Goal: Task Accomplishment & Management: Use online tool/utility

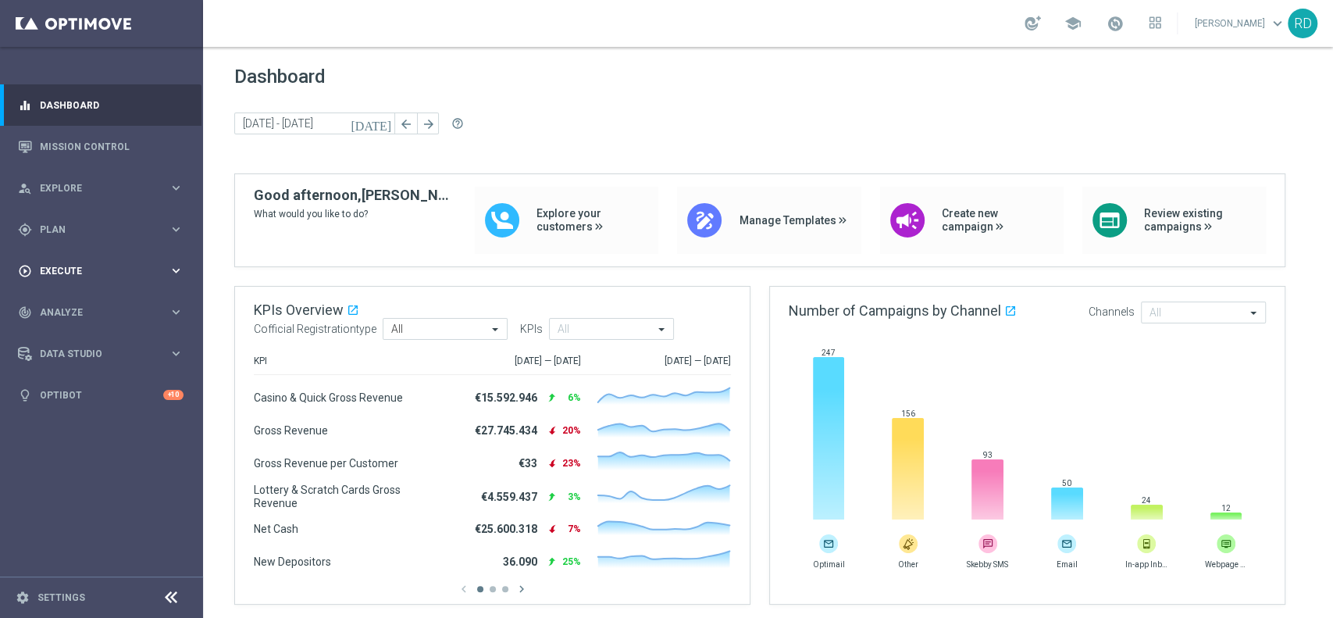
click at [75, 259] on div "play_circle_outline Execute keyboard_arrow_right" at bounding box center [100, 270] width 201 height 41
click at [75, 223] on div "gps_fixed Plan" at bounding box center [93, 230] width 151 height 14
click at [68, 305] on span "Templates" at bounding box center [97, 308] width 112 height 9
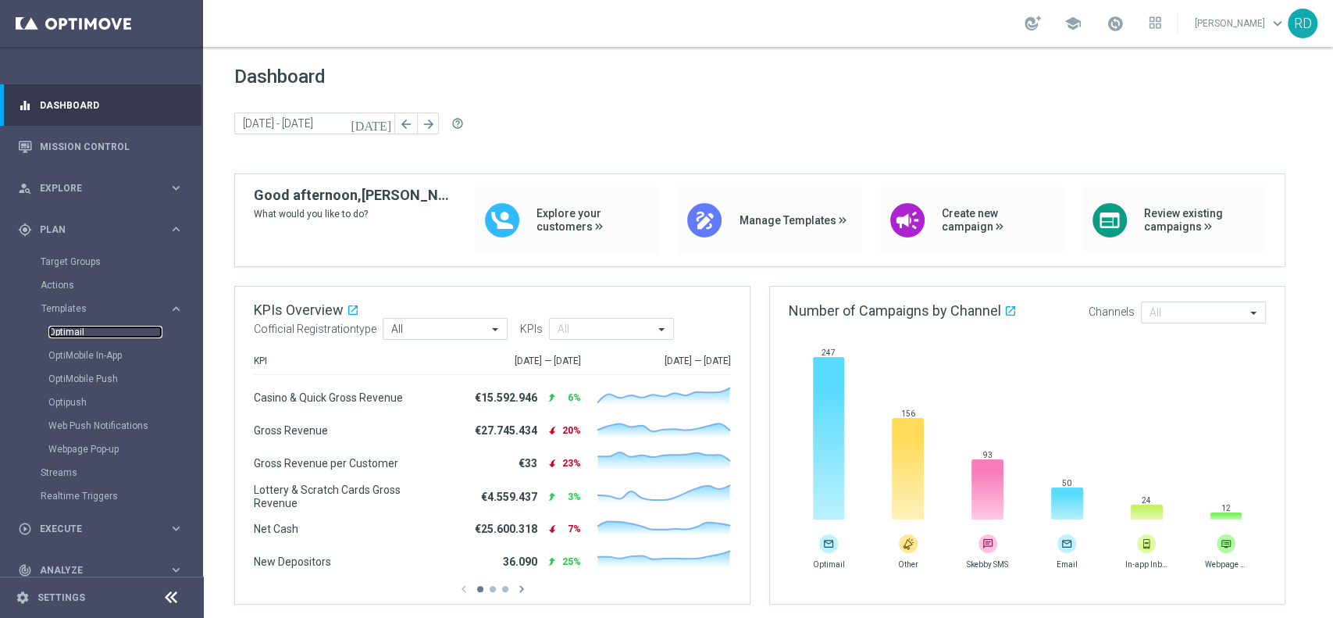
click at [68, 333] on link "Optimail" at bounding box center [105, 332] width 114 height 12
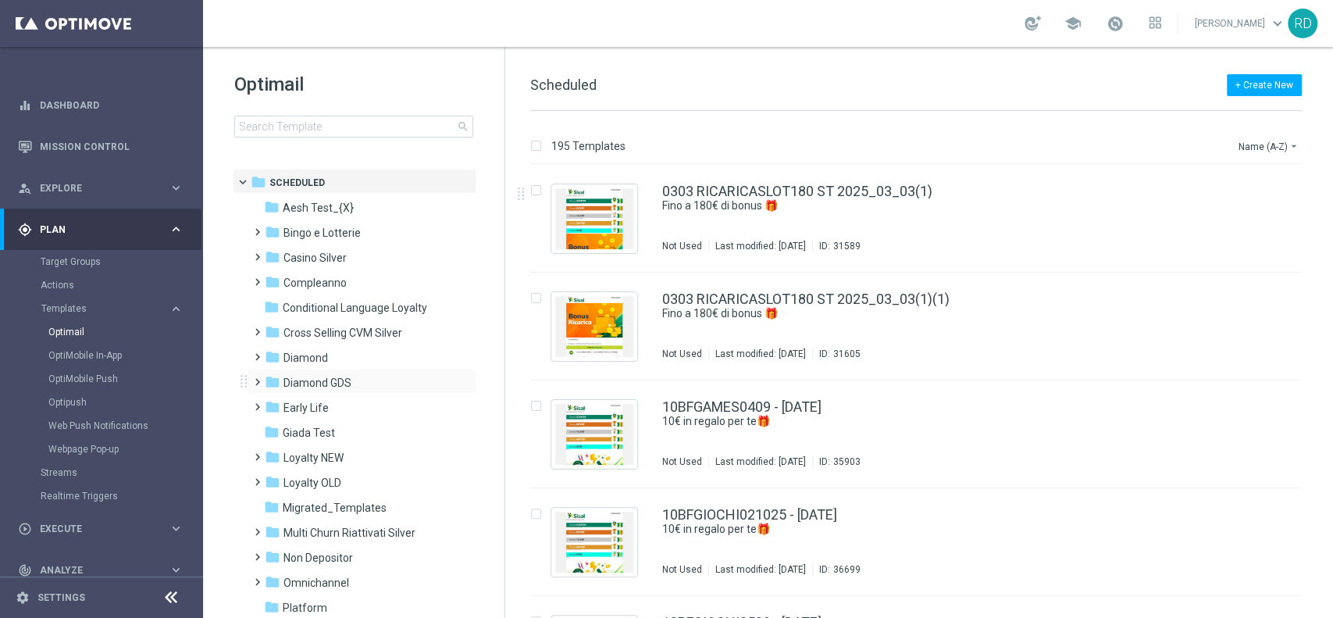
click at [255, 377] on span at bounding box center [254, 375] width 7 height 6
click at [341, 430] on span "Casino Diamond" at bounding box center [338, 433] width 80 height 14
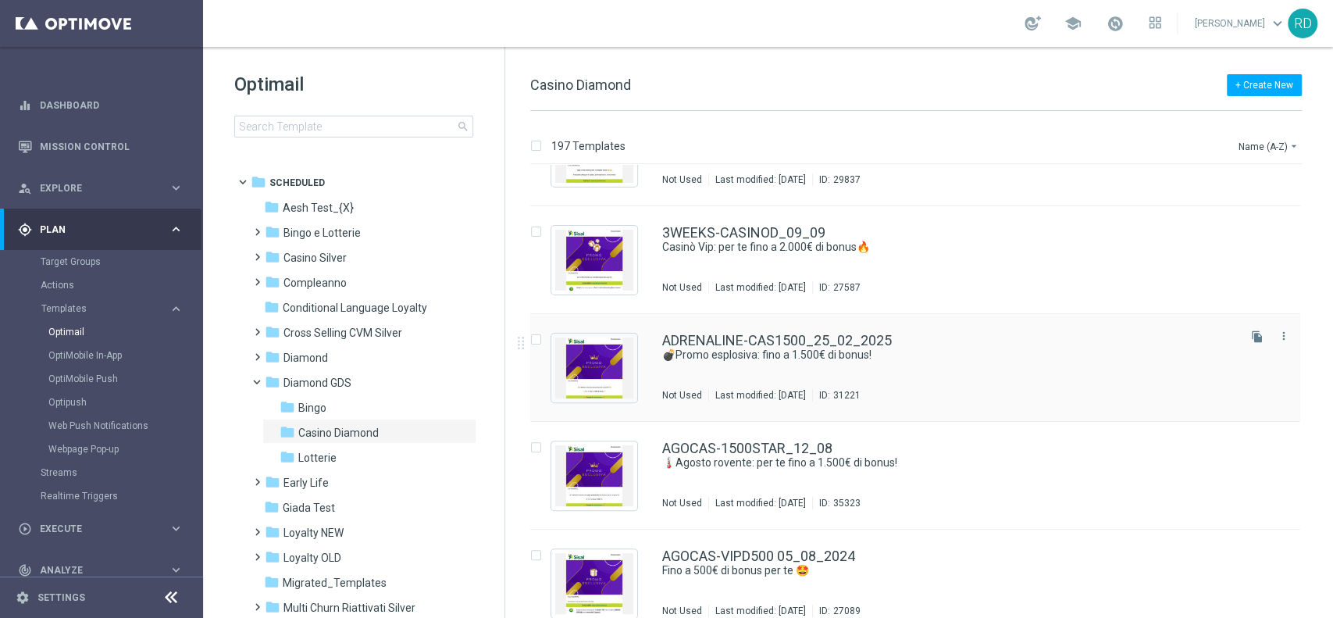
scroll to position [312, 0]
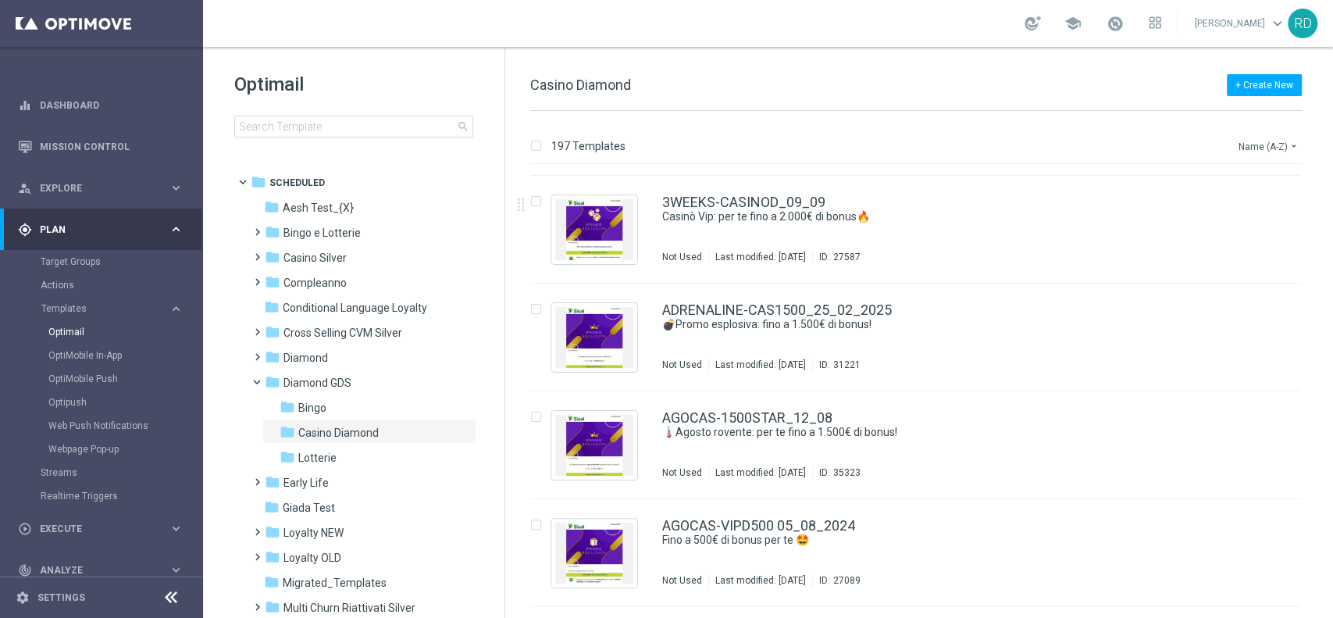
click at [1246, 152] on button "Name (A-Z) arrow_drop_down" at bounding box center [1269, 146] width 65 height 19
click at [1243, 223] on div "Date Modified (Newest)" at bounding box center [1239, 216] width 125 height 22
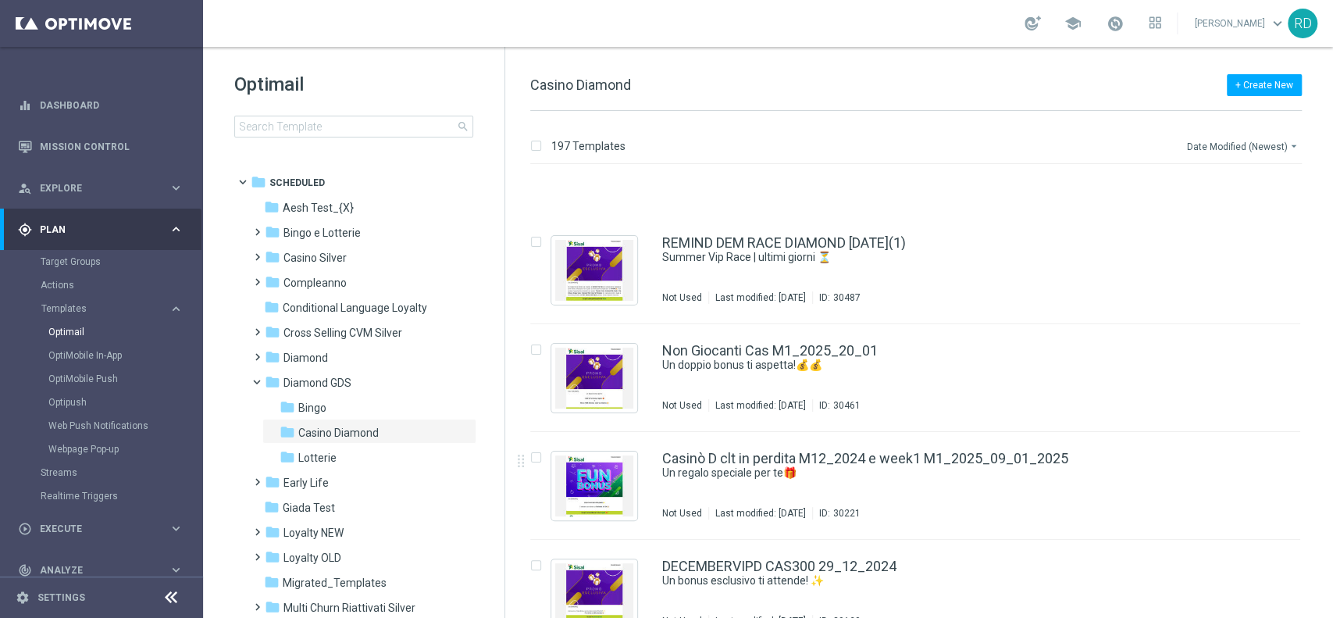
scroll to position [7162, 0]
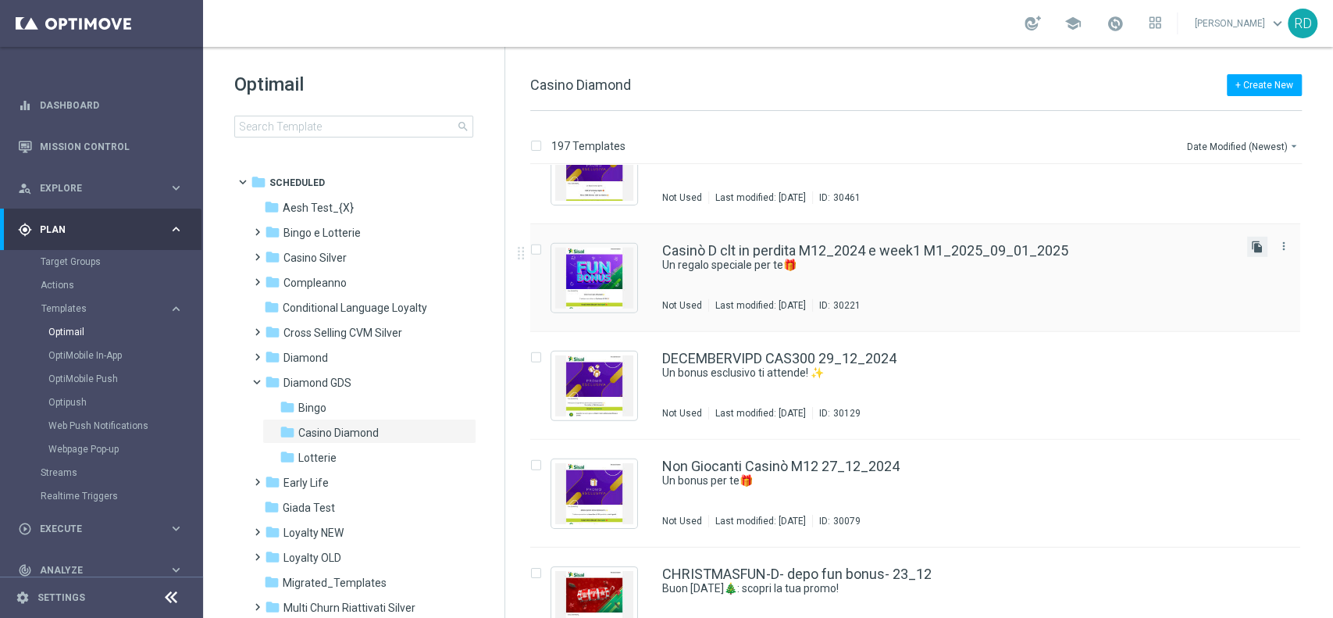
click at [1252, 247] on icon "file_copy" at bounding box center [1257, 247] width 12 height 12
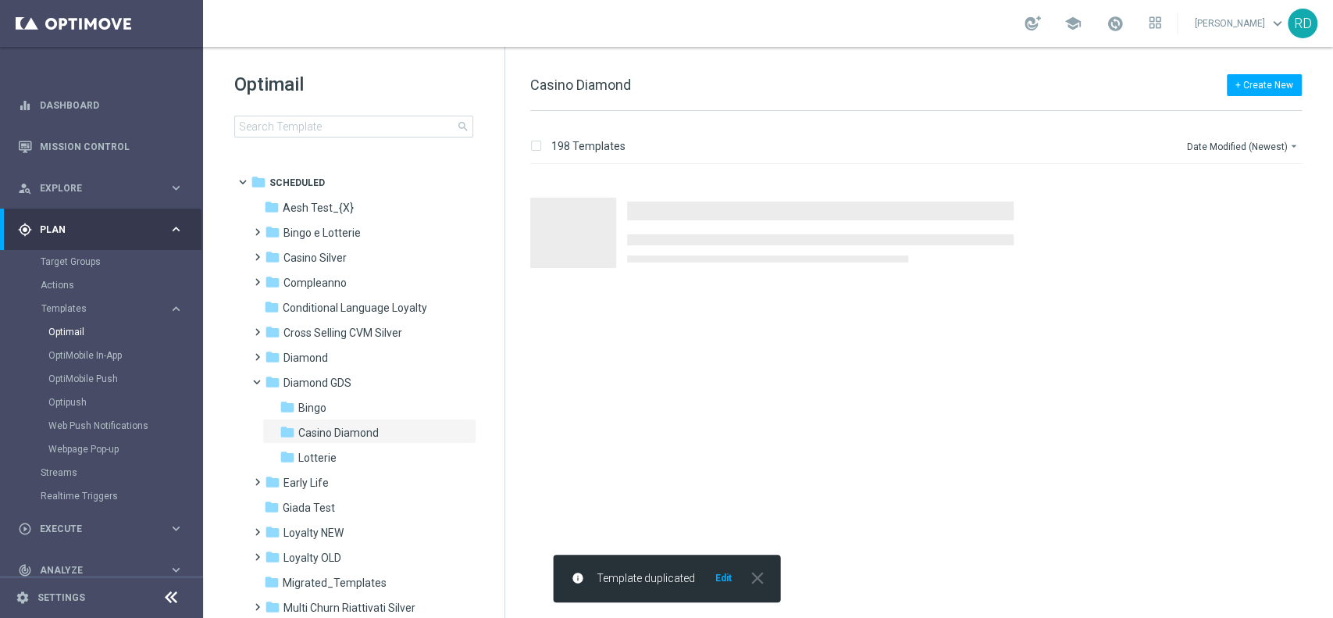
scroll to position [0, 0]
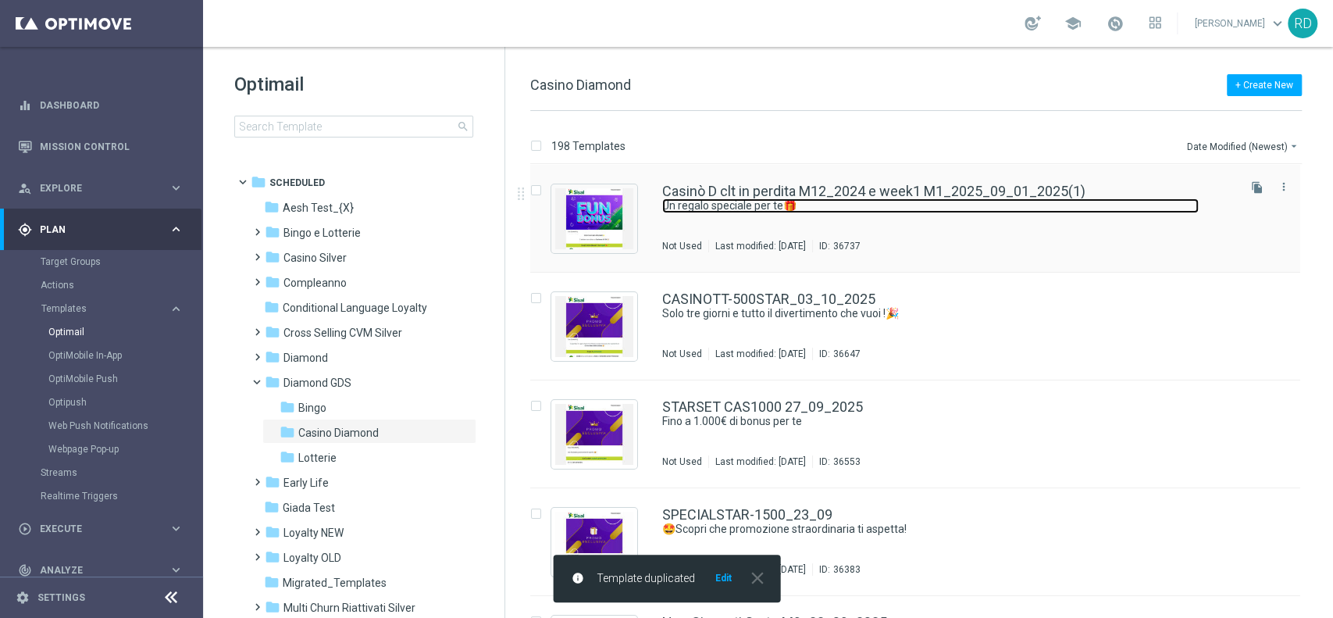
click at [694, 201] on link "Un regalo speciale per te🎁" at bounding box center [930, 205] width 537 height 15
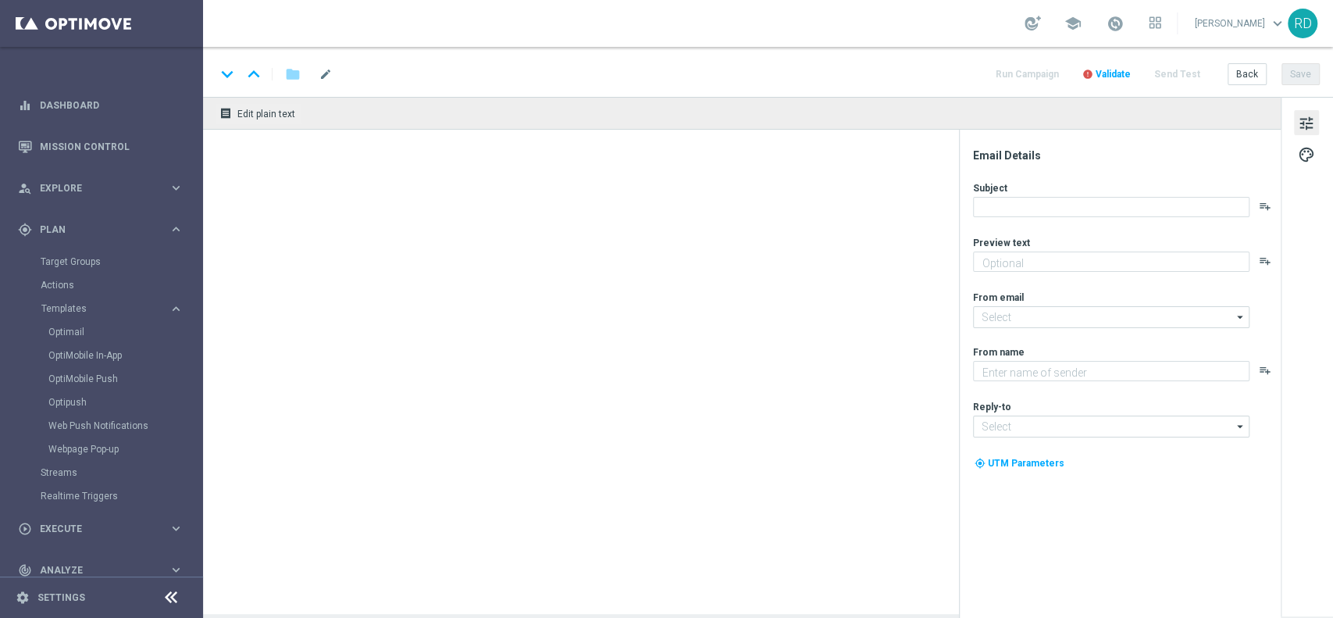
type textarea "Scopri cosa ti abbiamo riservato"
type input "[EMAIL_ADDRESS][DOMAIN_NAME]"
type textarea "Sisal Vip"
type input "[EMAIL_ADDRESS][DOMAIN_NAME]"
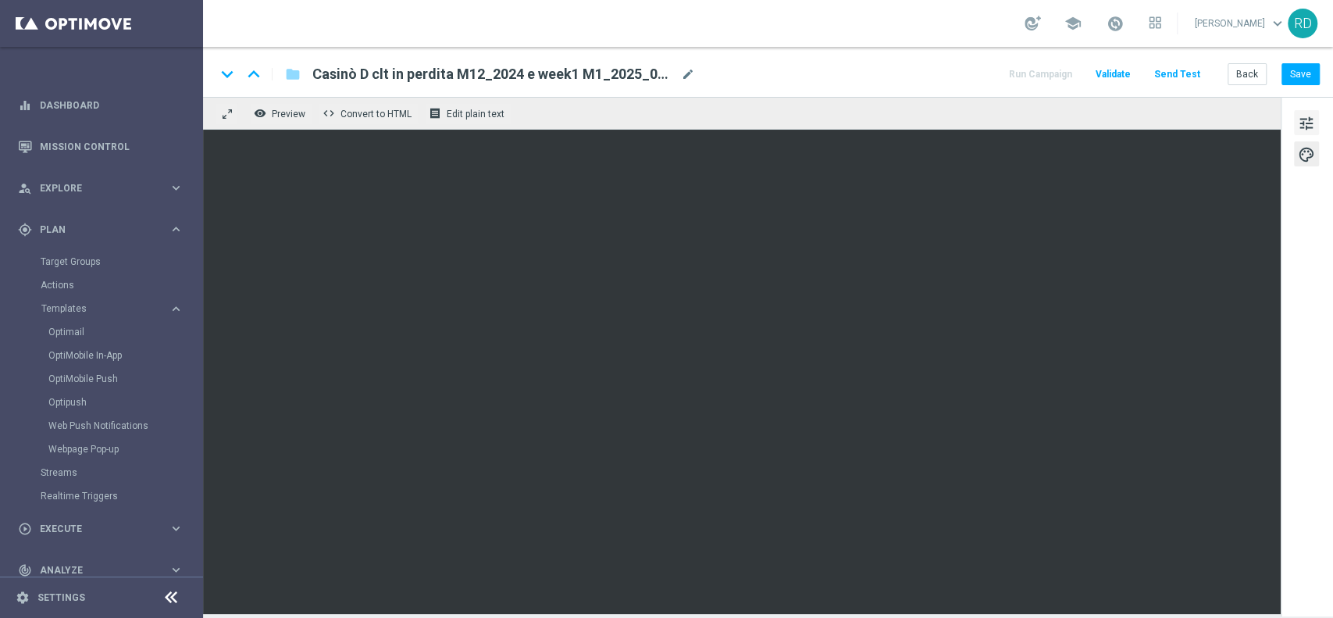
click at [1303, 130] on span "tune" at bounding box center [1306, 123] width 17 height 20
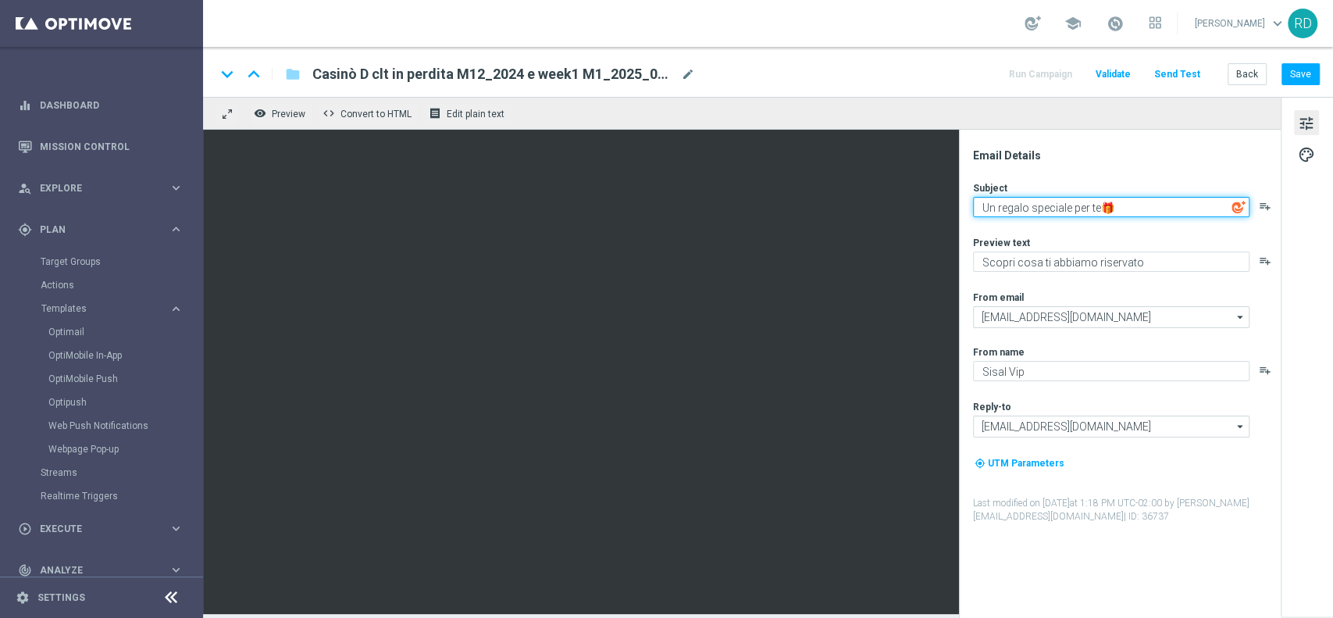
click at [1093, 206] on textarea "Un regalo speciale per te🎁" at bounding box center [1111, 207] width 276 height 20
click at [1127, 203] on textarea "Un regalo speciale per te🎁" at bounding box center [1111, 207] width 276 height 20
click at [1094, 206] on textarea "Un regalo speciale per te🎁" at bounding box center [1111, 207] width 276 height 20
click at [1100, 209] on textarea "Un regalo speciale per te🎁" at bounding box center [1111, 207] width 276 height 20
type textarea "Un regalo speciale per te!🎁"
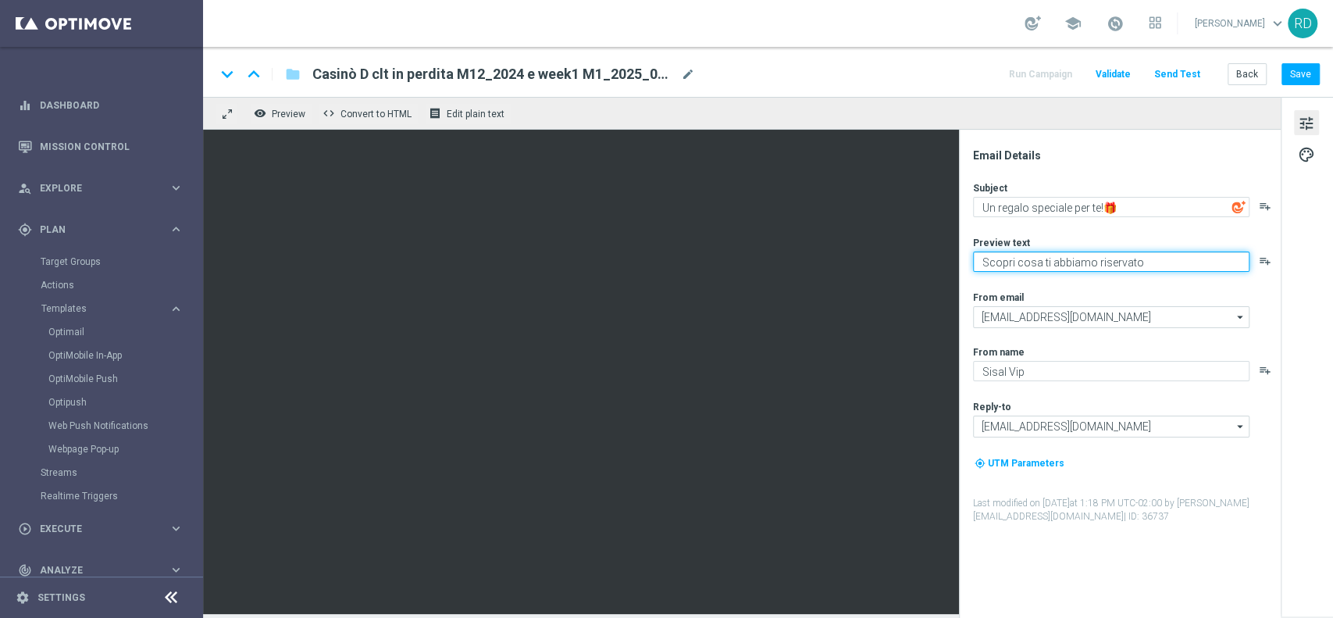
click at [1146, 251] on textarea "Scopri cosa ti abbiamo riservato" at bounding box center [1111, 261] width 276 height 20
type textarea "Scopri cosa ti abbiamo riservato!"
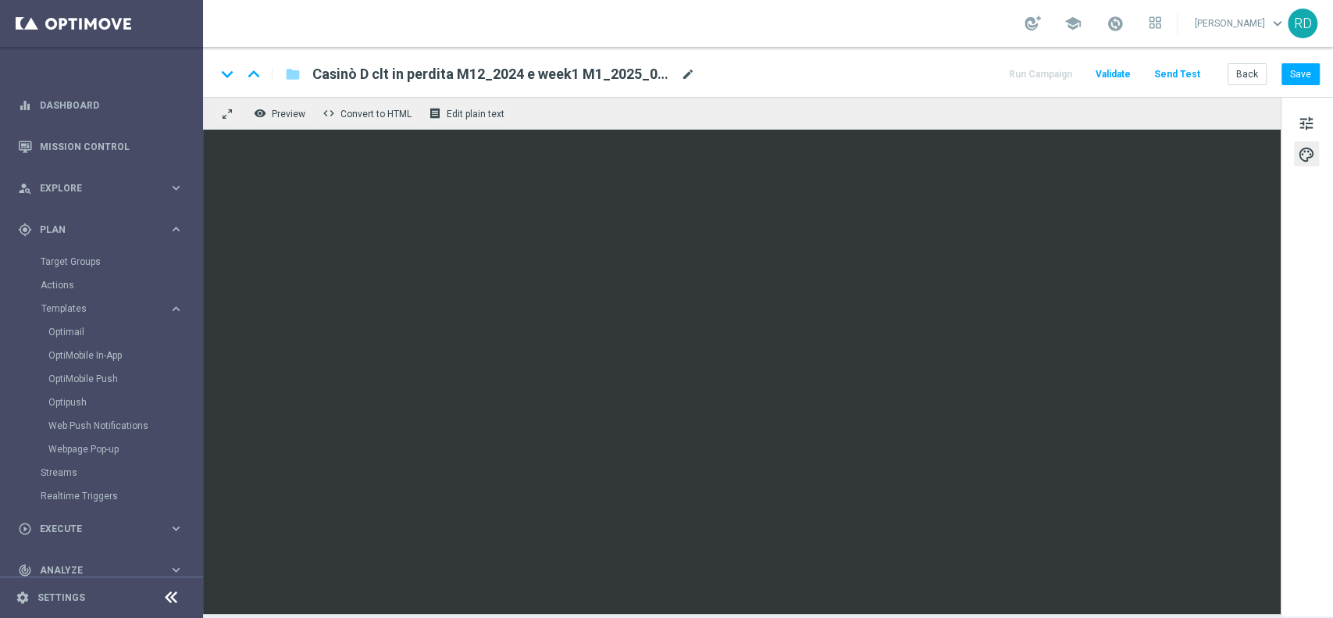
click at [687, 70] on span "mode_edit" at bounding box center [688, 74] width 14 height 14
click at [450, 45] on div "school [PERSON_NAME] keyboard_arrow_down RD" at bounding box center [768, 23] width 1130 height 47
click at [692, 73] on span "mode_edit" at bounding box center [688, 74] width 14 height 14
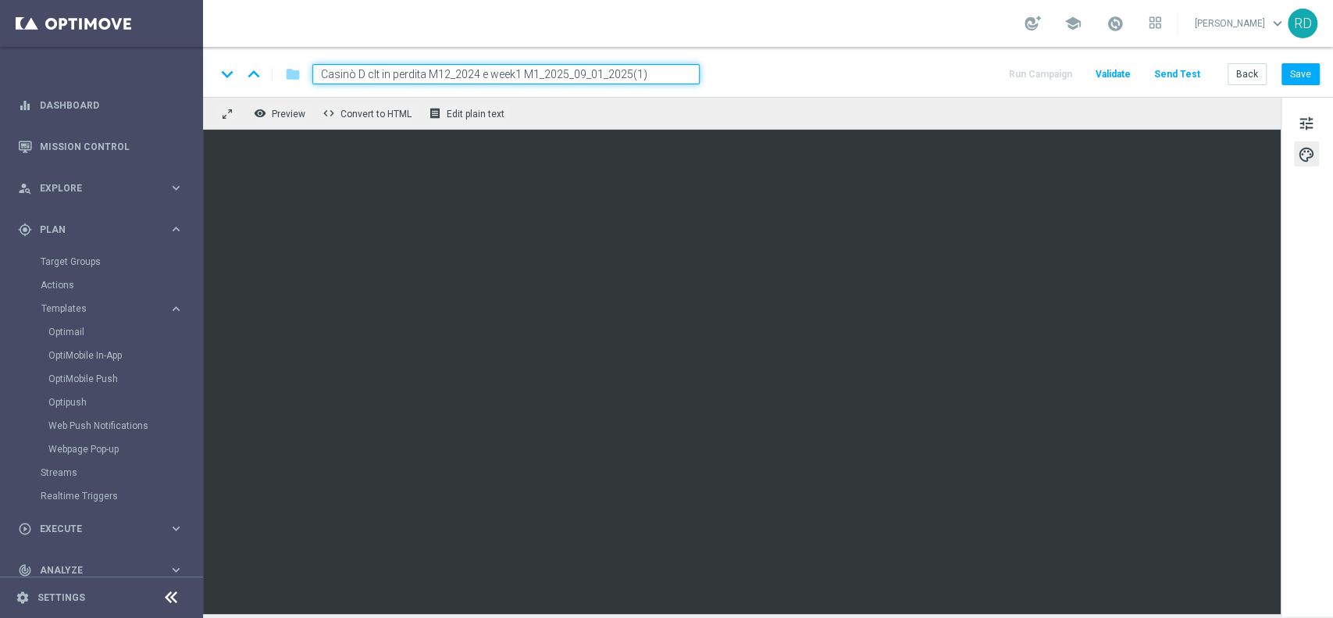
drag, startPoint x: 651, startPoint y: 70, endPoint x: 0, endPoint y: 50, distance: 650.9
click at [0, 50] on main "equalizer Dashboard Mission Control" at bounding box center [666, 309] width 1333 height 618
type input "Star Casinò Non giocanti M10_06_10"
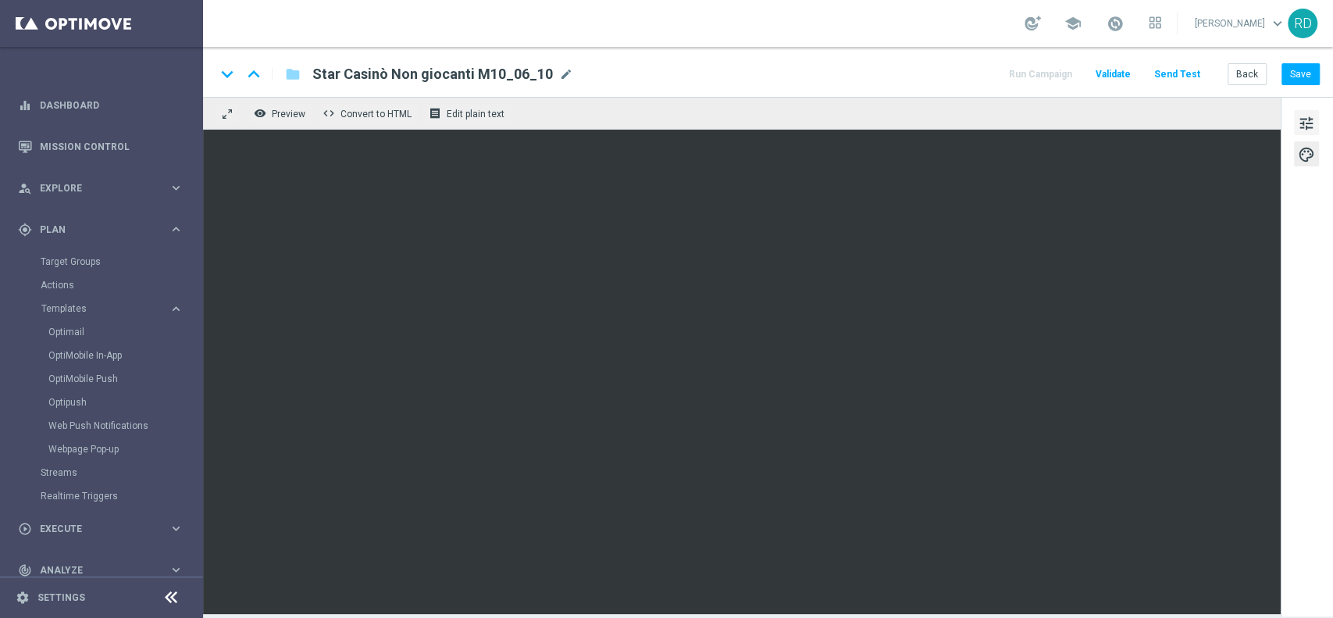
click at [1309, 119] on span "tune" at bounding box center [1306, 123] width 17 height 20
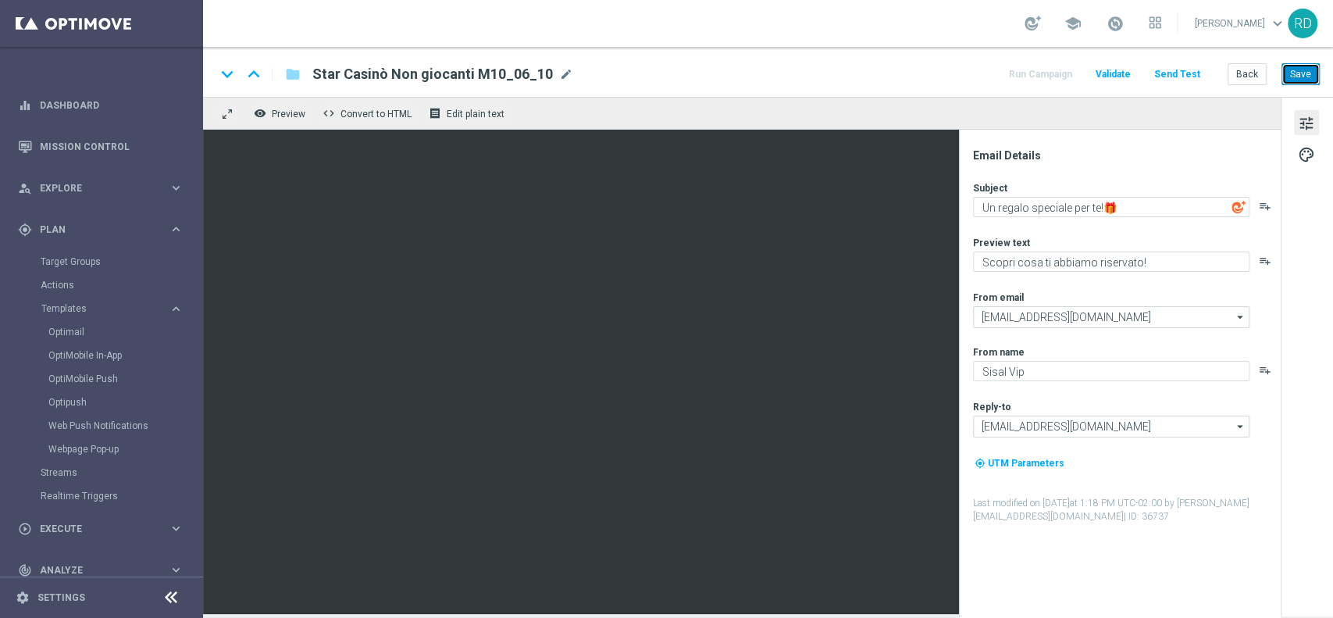
click at [1300, 66] on button "Save" at bounding box center [1301, 74] width 38 height 22
click at [83, 330] on link "Optimail" at bounding box center [105, 332] width 114 height 12
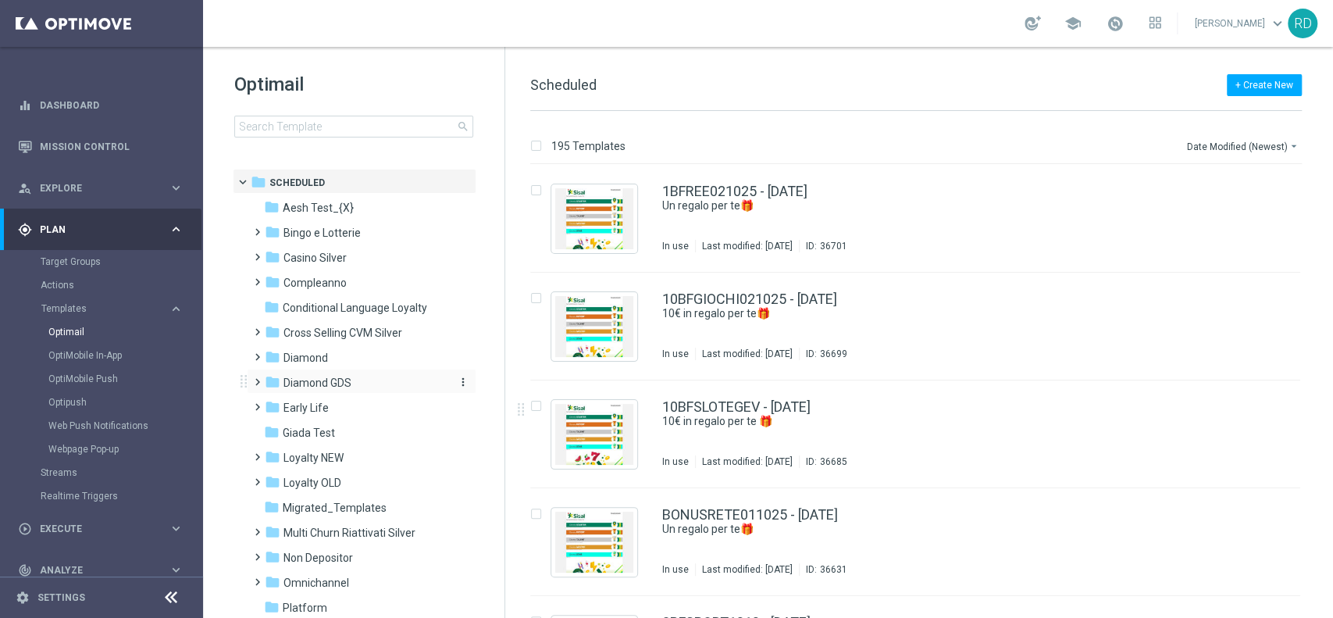
click at [306, 383] on span "Diamond GDS" at bounding box center [318, 383] width 68 height 14
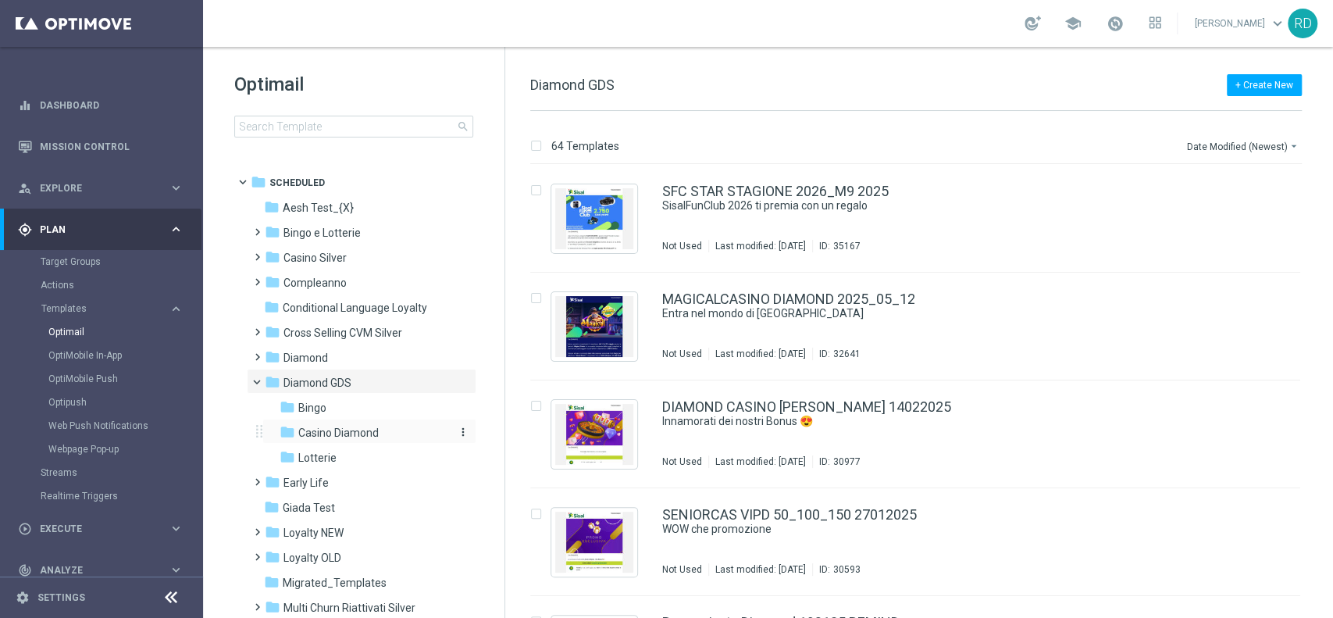
click at [354, 433] on span "Casino Diamond" at bounding box center [338, 433] width 80 height 14
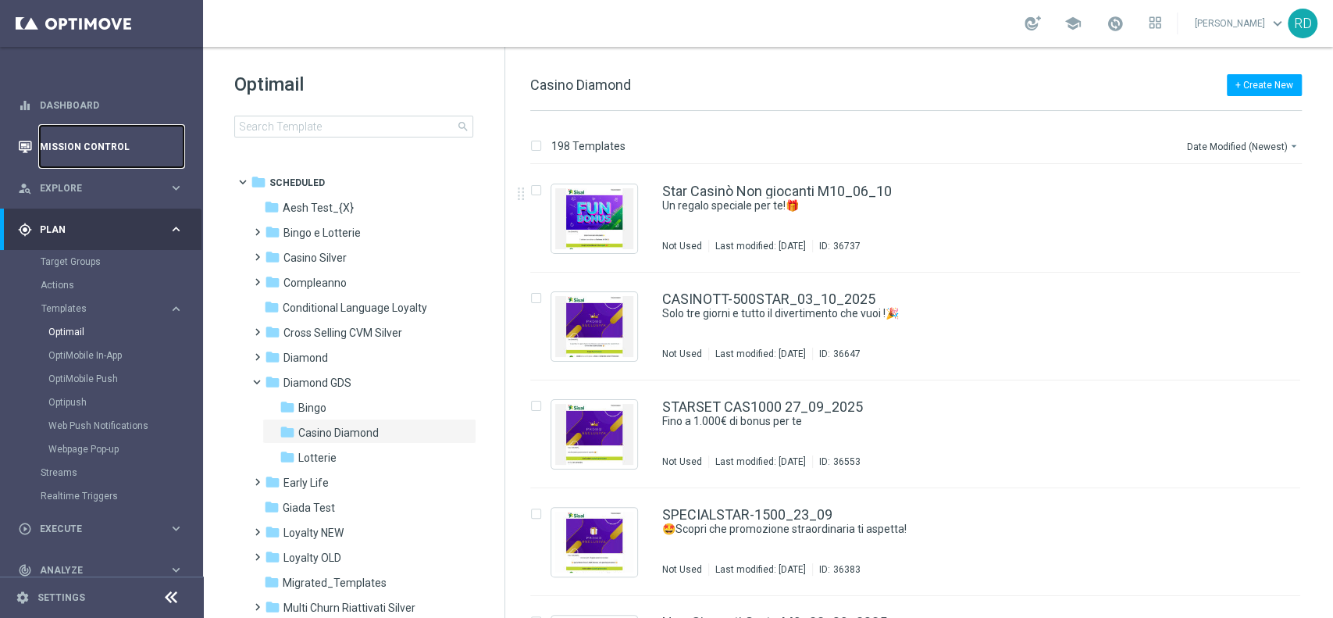
click at [81, 137] on link "Mission Control" at bounding box center [112, 146] width 144 height 41
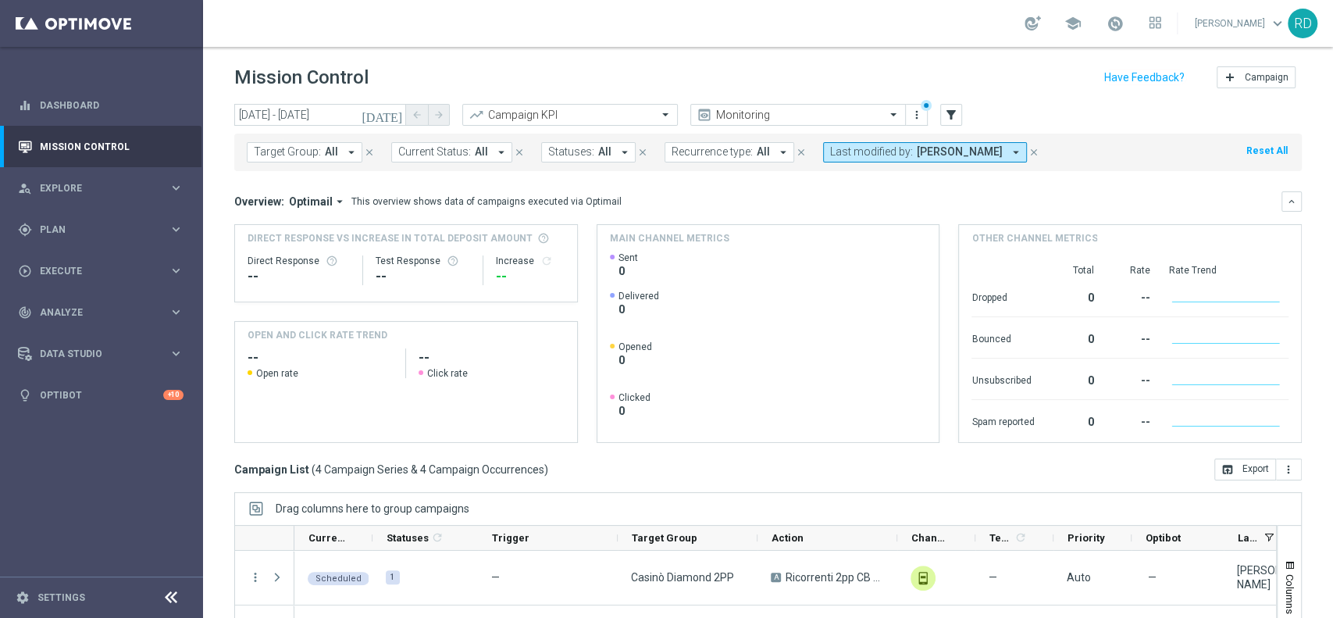
click at [399, 113] on icon "[DATE]" at bounding box center [383, 115] width 42 height 14
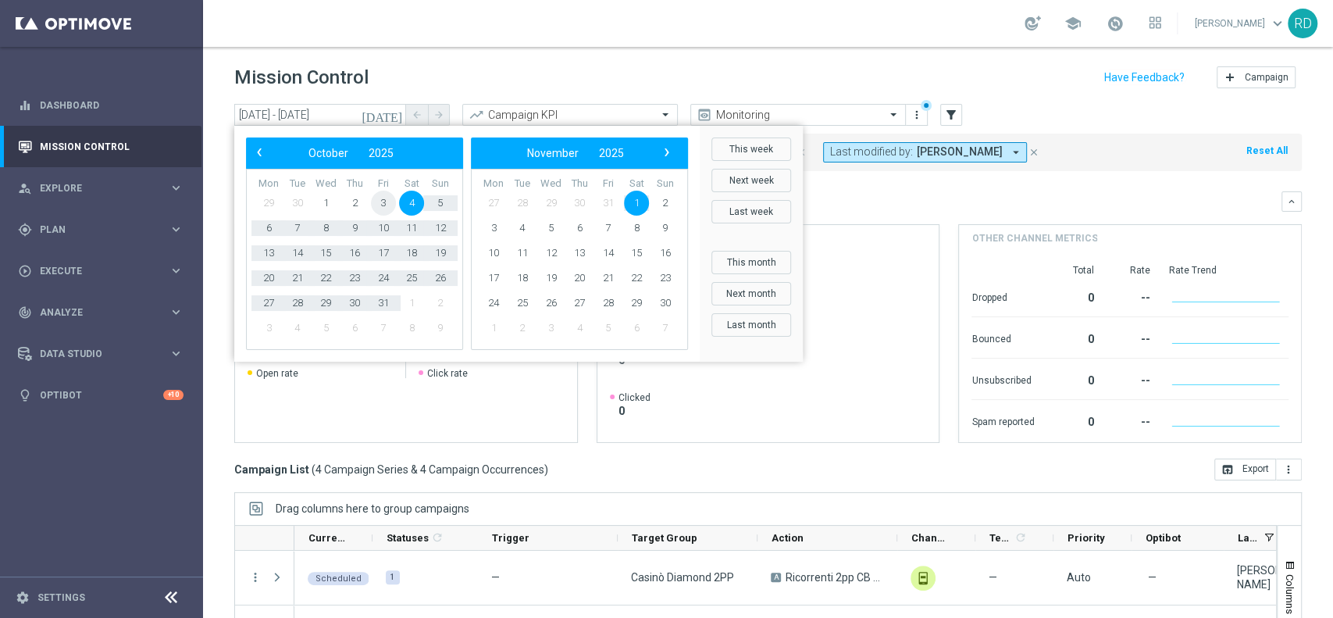
click at [387, 211] on span "3" at bounding box center [383, 203] width 25 height 25
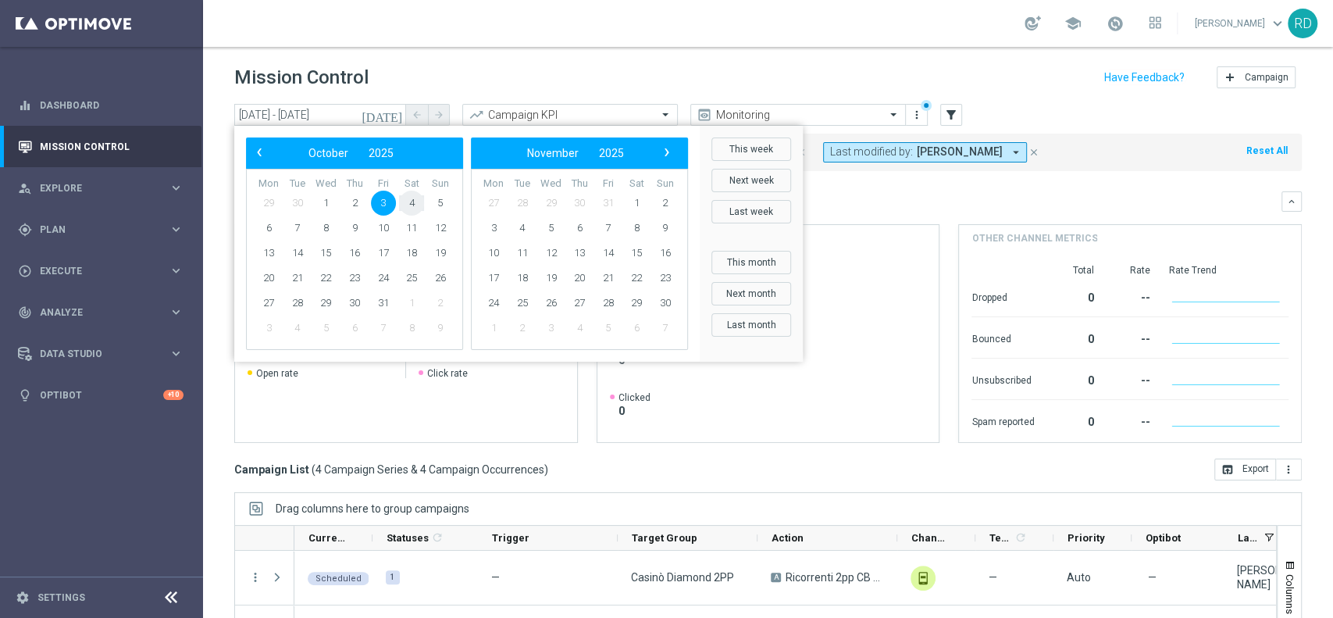
click at [412, 203] on span "4" at bounding box center [411, 203] width 25 height 25
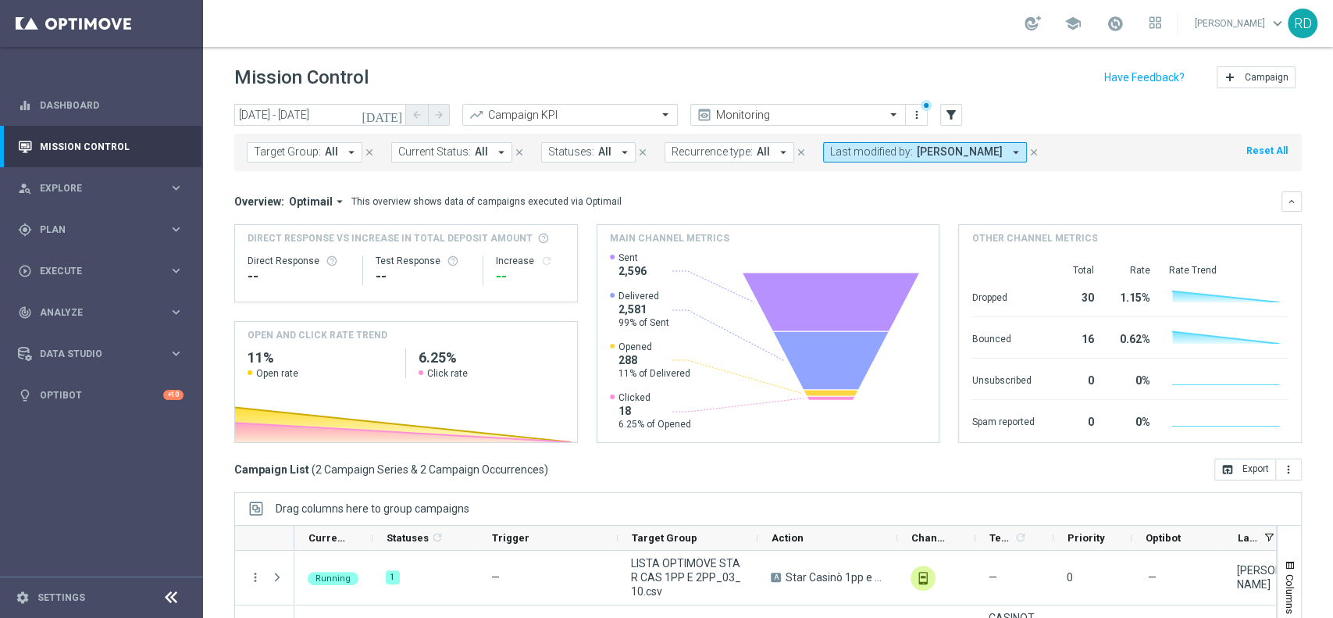
click at [398, 110] on icon "[DATE]" at bounding box center [383, 115] width 42 height 14
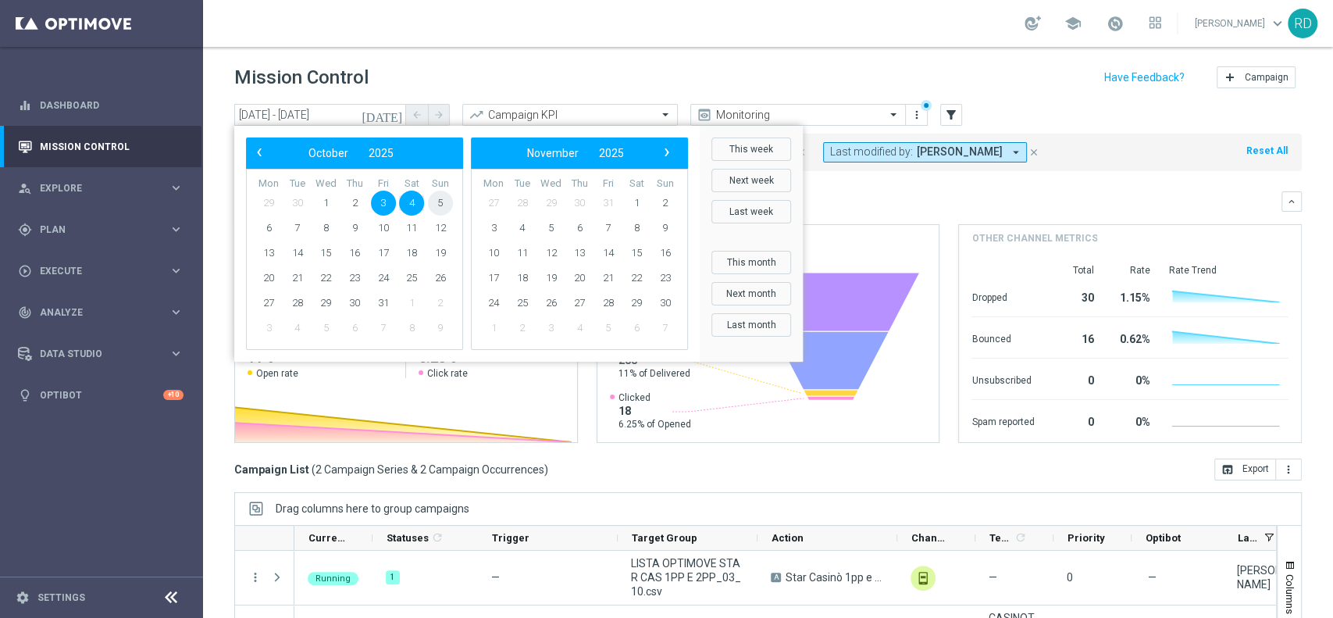
click at [441, 205] on span "5" at bounding box center [440, 203] width 25 height 25
drag, startPoint x: 369, startPoint y: 208, endPoint x: 377, endPoint y: 203, distance: 9.8
click at [377, 203] on span "3" at bounding box center [383, 203] width 25 height 25
click at [437, 207] on span "5" at bounding box center [440, 203] width 25 height 25
type input "[DATE] - [DATE]"
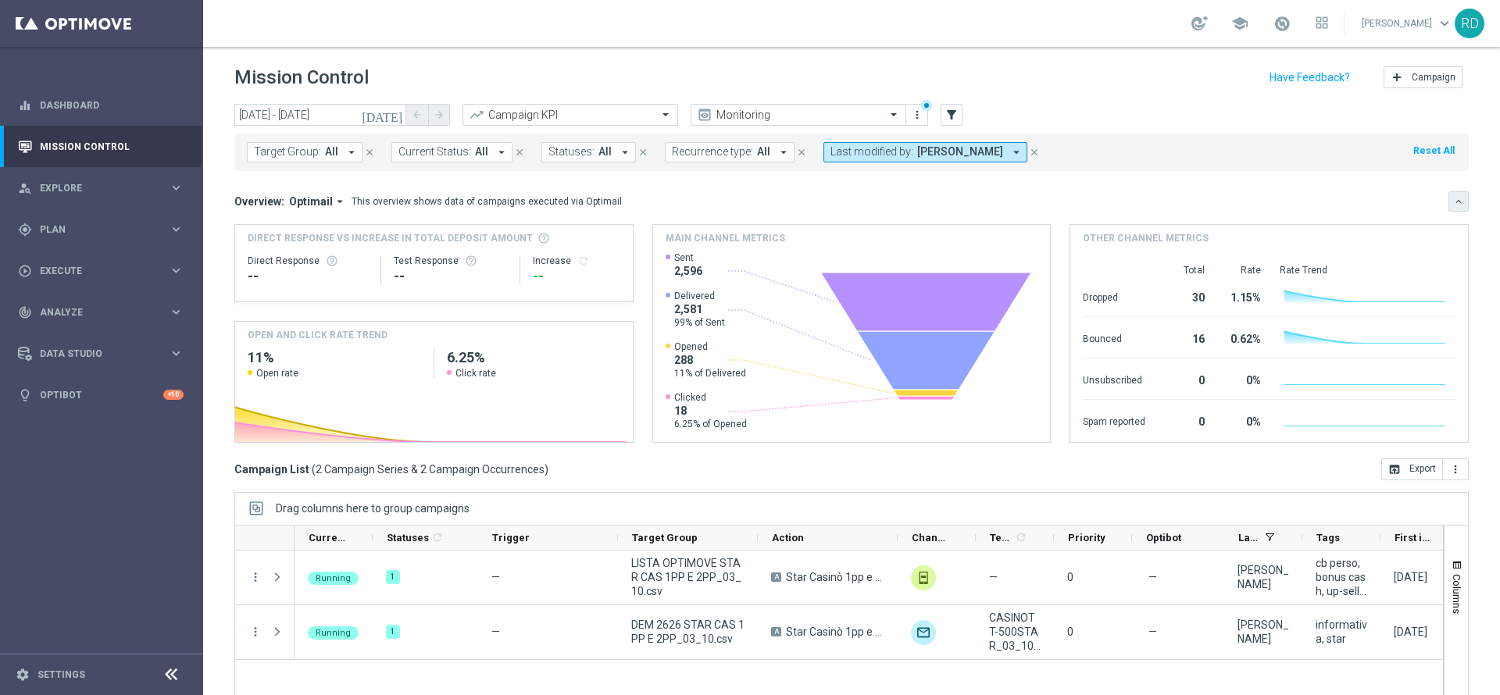
click at [1332, 193] on button "keyboard_arrow_down" at bounding box center [1458, 201] width 20 height 20
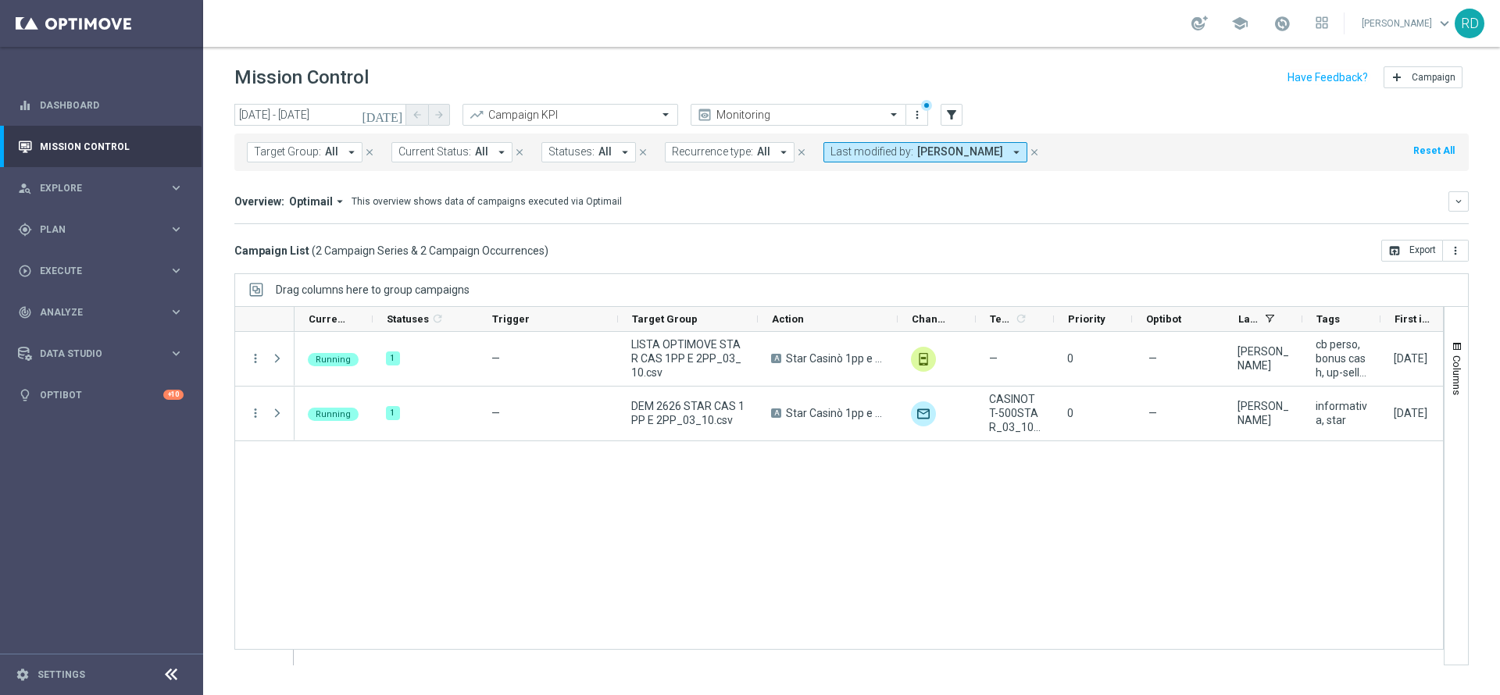
drag, startPoint x: 701, startPoint y: 669, endPoint x: 871, endPoint y: 669, distance: 170.3
click at [871, 582] on ag-grid-angular "Drag columns here to group campaigns Drag here to set column labels" at bounding box center [851, 477] width 1234 height 408
